Goal: Task Accomplishment & Management: Complete application form

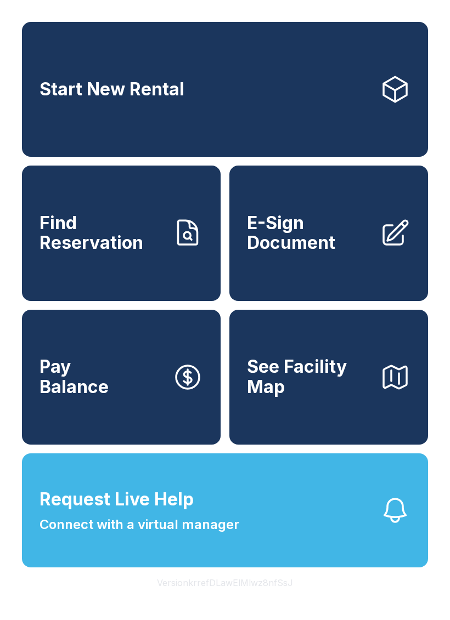
click at [358, 540] on button "Request Live Help Connect with a virtual manager" at bounding box center [225, 511] width 406 height 114
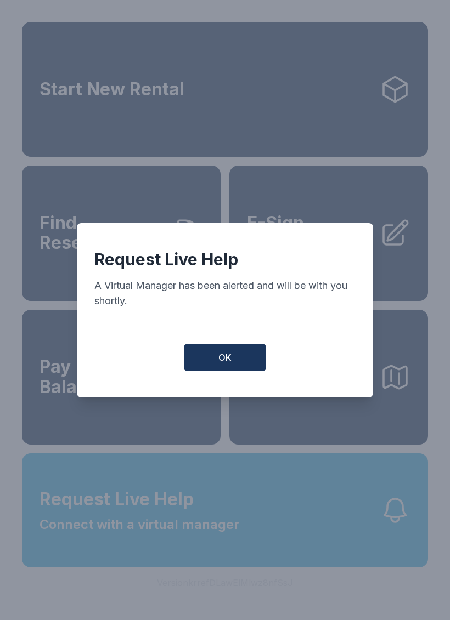
click at [242, 360] on button "OK" at bounding box center [225, 357] width 82 height 27
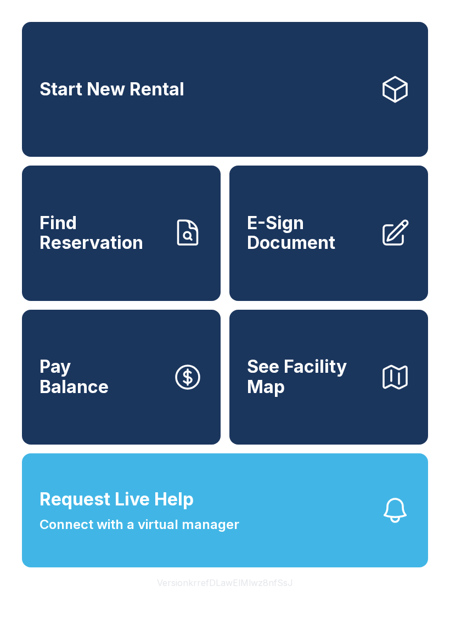
click at [89, 121] on link "Start New Rental" at bounding box center [225, 89] width 406 height 135
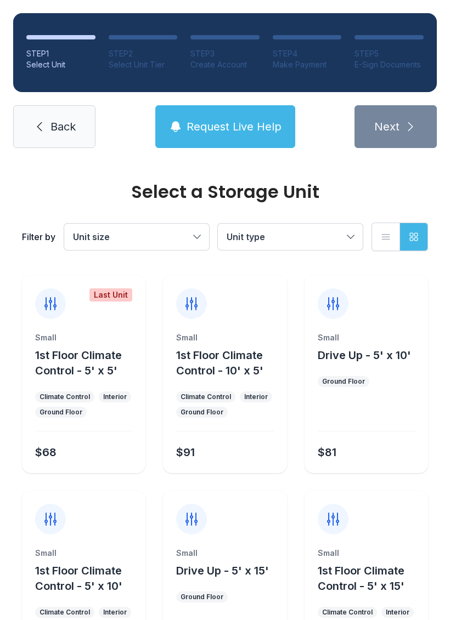
click at [389, 41] on li "STEP 5 E-Sign Documents" at bounding box center [388, 52] width 69 height 35
click at [45, 124] on icon at bounding box center [39, 126] width 13 height 13
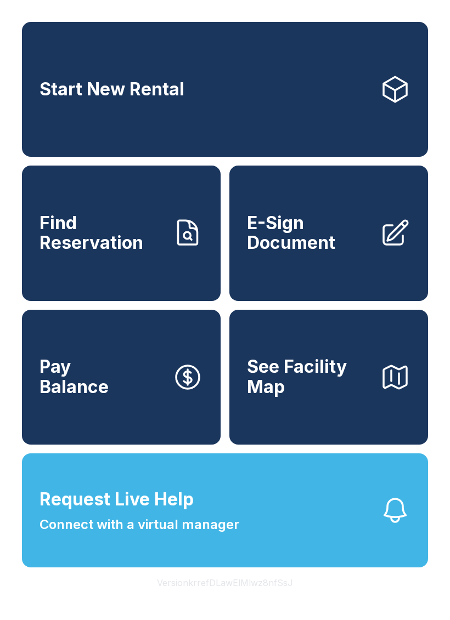
click at [318, 253] on span "E-Sign Document" at bounding box center [309, 233] width 124 height 40
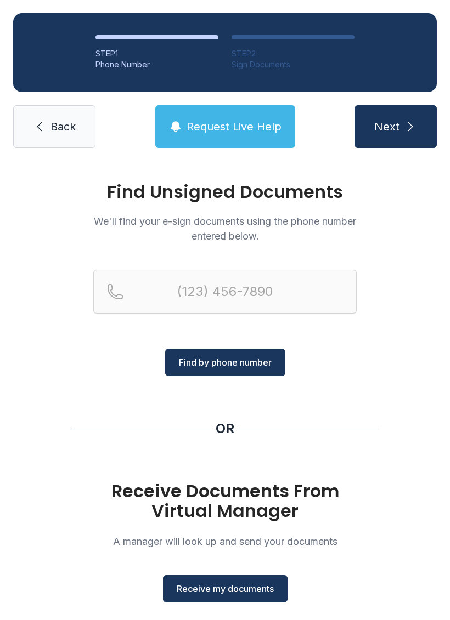
click at [243, 587] on span "Receive my documents" at bounding box center [225, 588] width 97 height 13
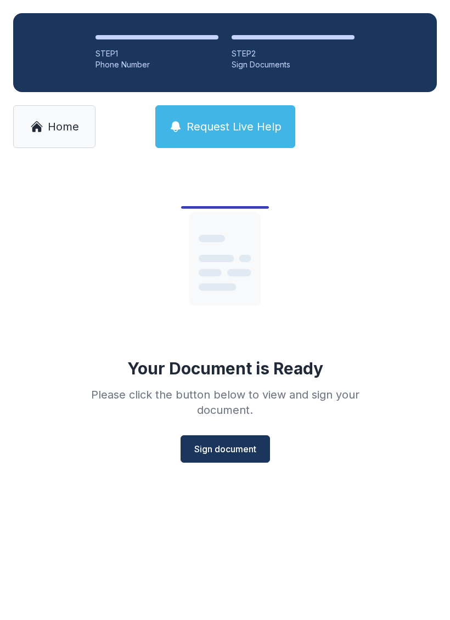
click at [240, 448] on span "Sign document" at bounding box center [225, 449] width 62 height 13
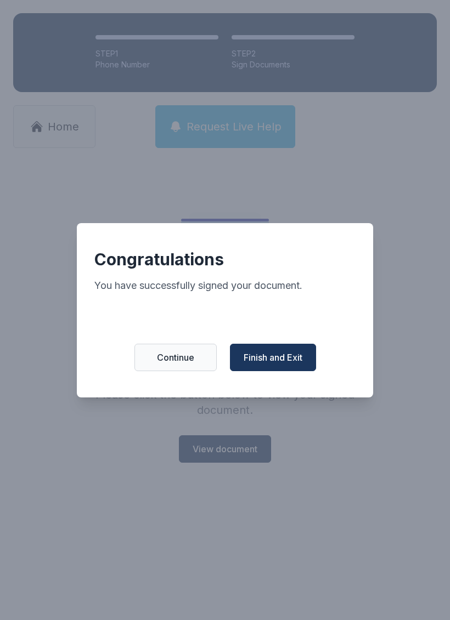
click at [190, 364] on span "Continue" at bounding box center [175, 357] width 37 height 13
